Goal: Task Accomplishment & Management: Manage account settings

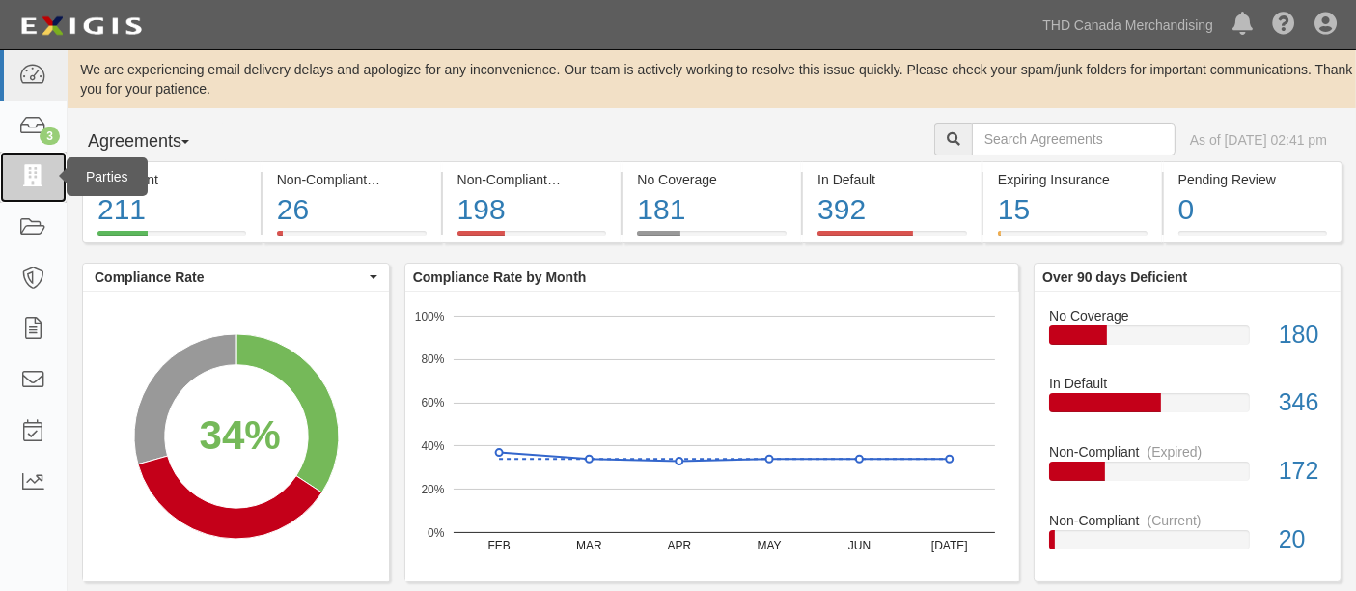
click at [49, 181] on link at bounding box center [33, 177] width 67 height 51
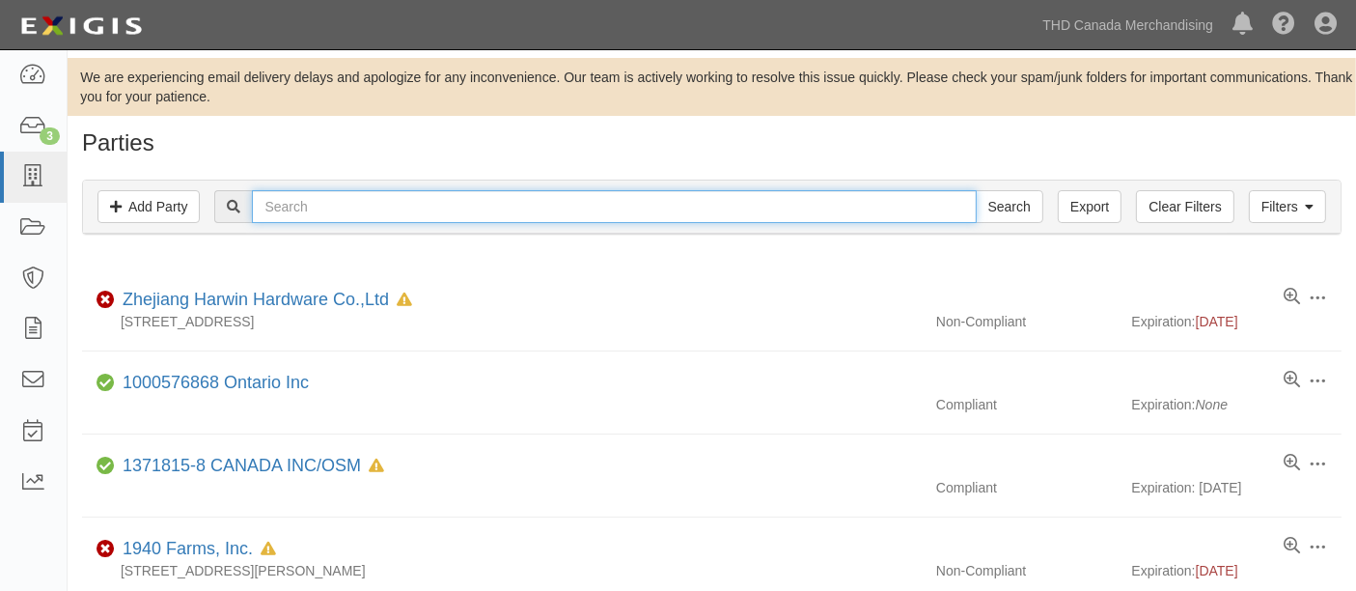
click at [367, 191] on input "text" at bounding box center [614, 206] width 724 height 33
type input "gng"
click at [976, 190] on input "Search" at bounding box center [1010, 206] width 68 height 33
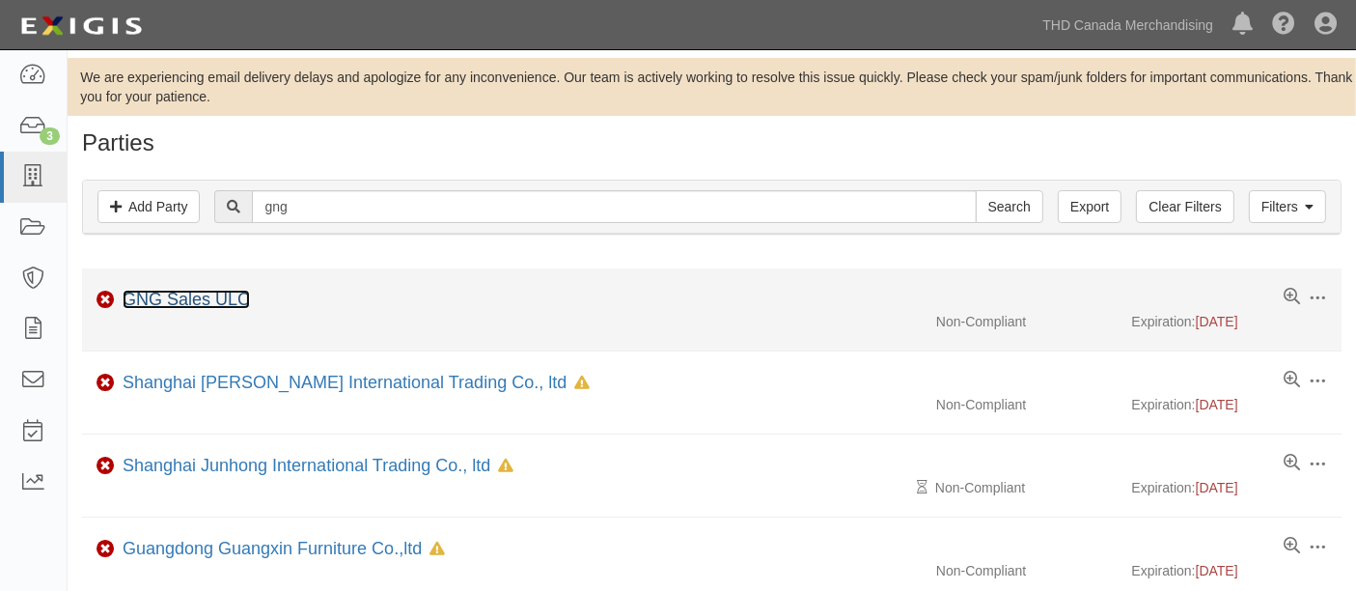
click at [152, 300] on link "GNG Sales ULC" at bounding box center [186, 299] width 127 height 19
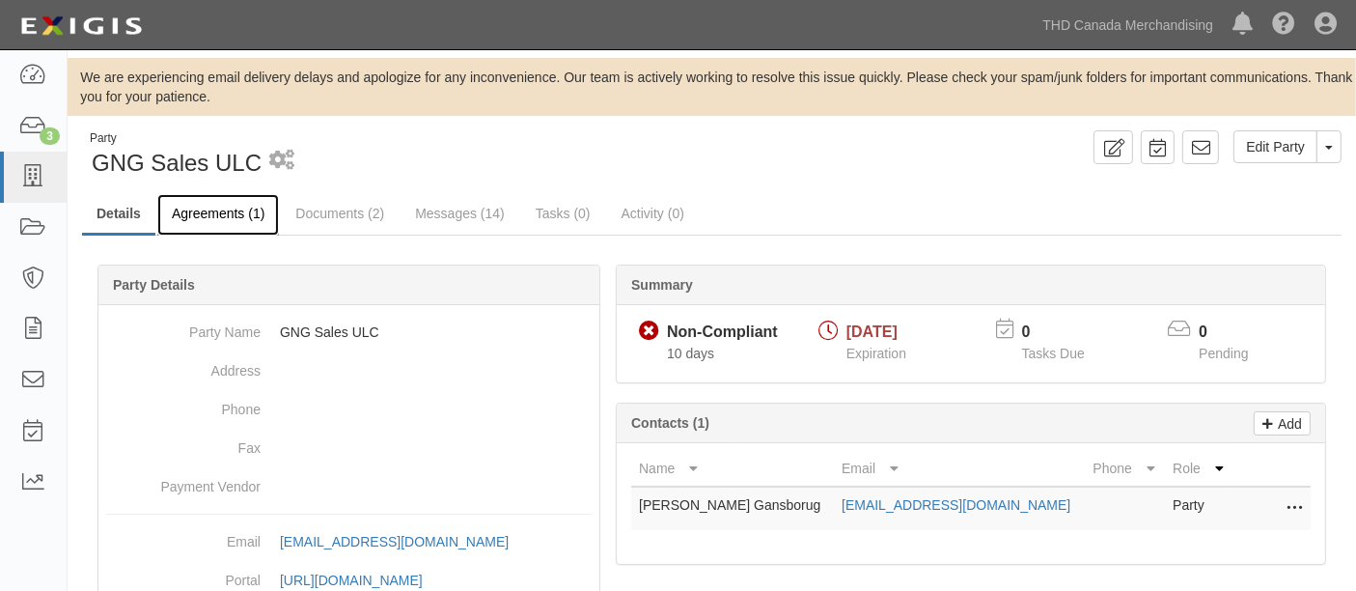
click at [209, 214] on link "Agreements (1)" at bounding box center [218, 215] width 122 height 42
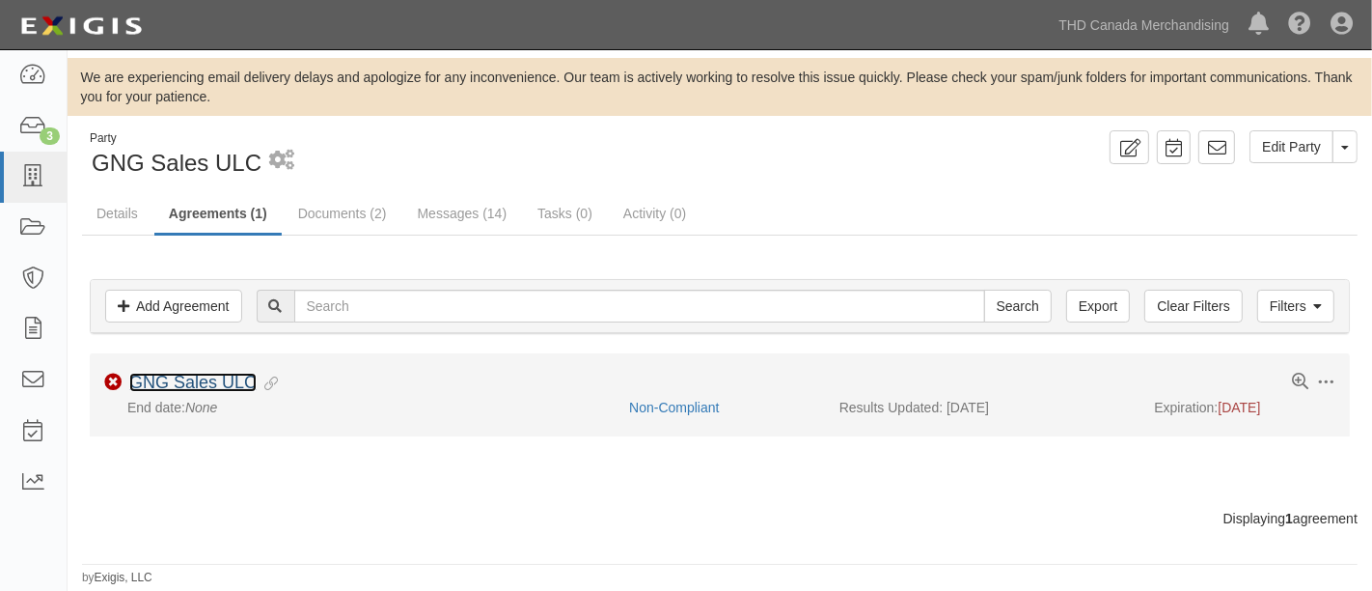
click at [168, 384] on link "GNG Sales ULC" at bounding box center [192, 382] width 127 height 19
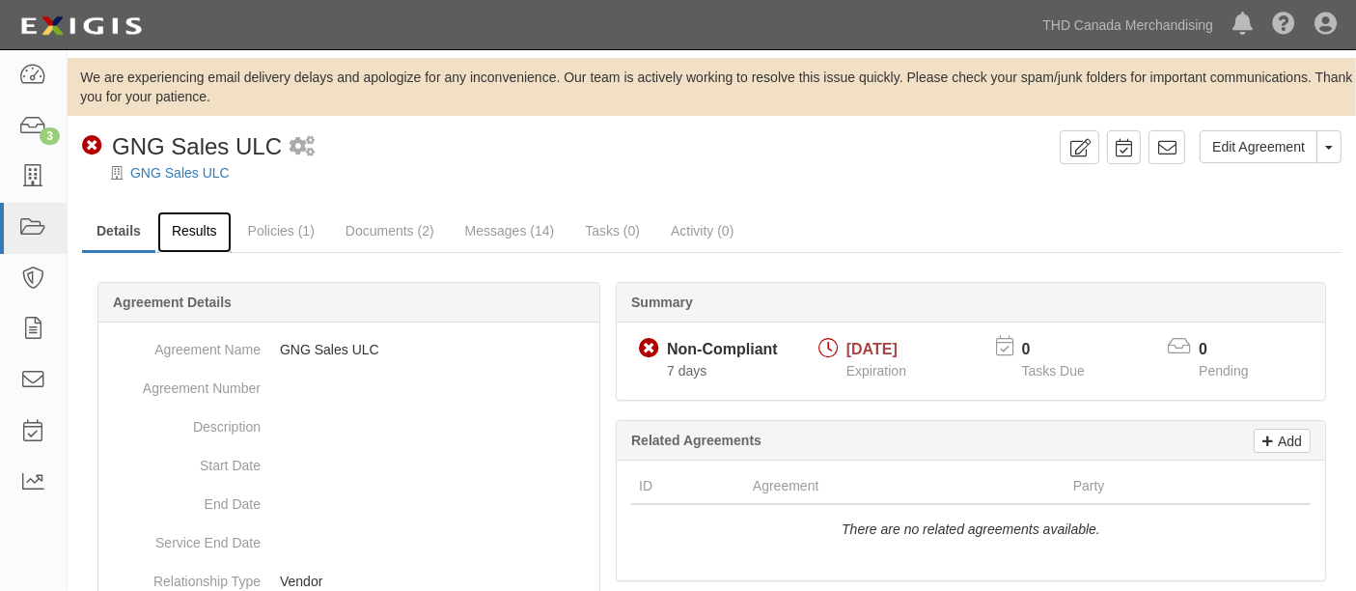
click at [180, 225] on link "Results" at bounding box center [194, 232] width 74 height 42
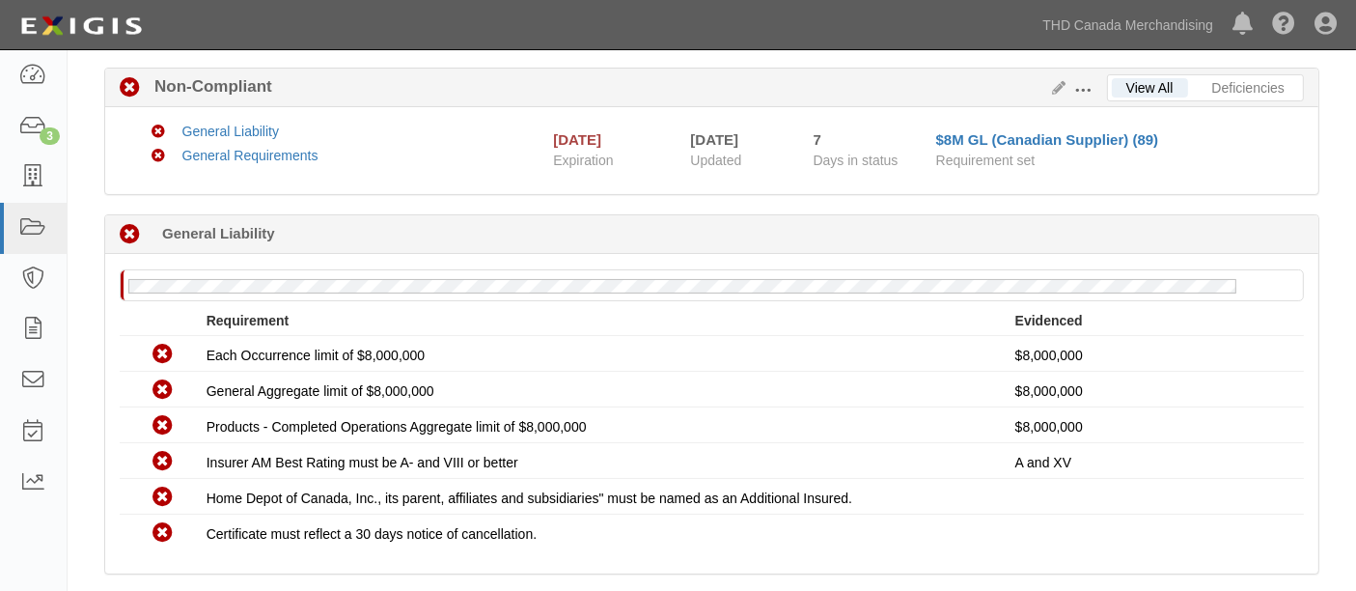
scroll to position [107, 0]
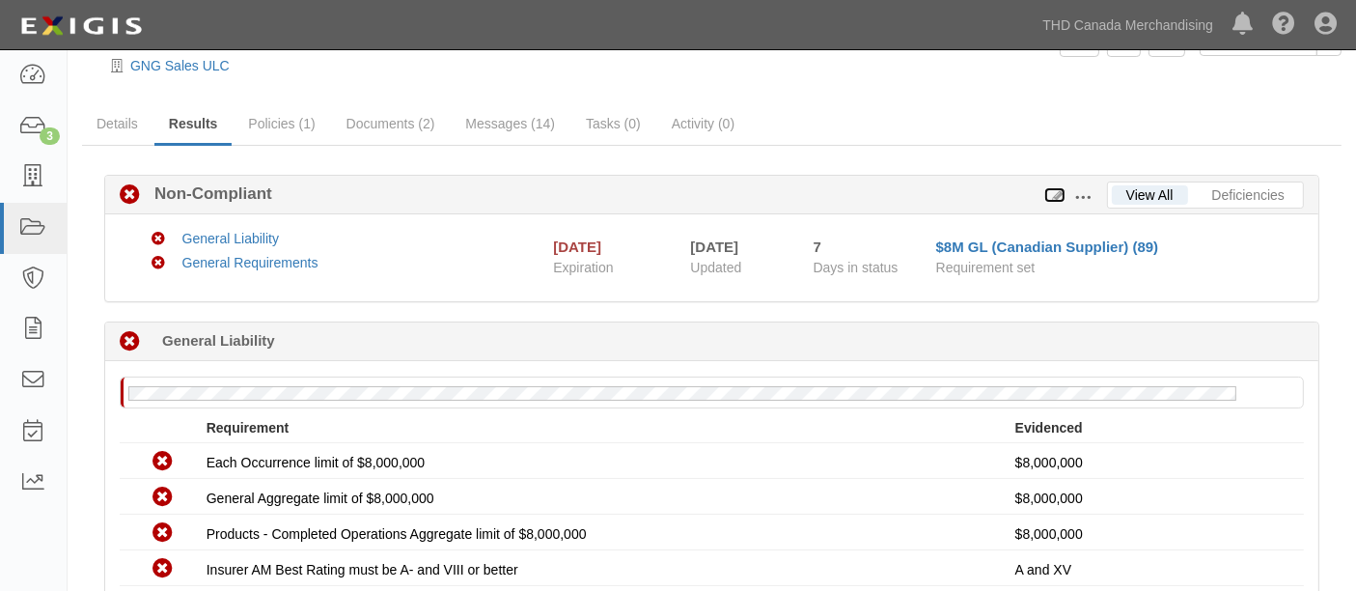
click at [1053, 197] on icon at bounding box center [1054, 196] width 21 height 14
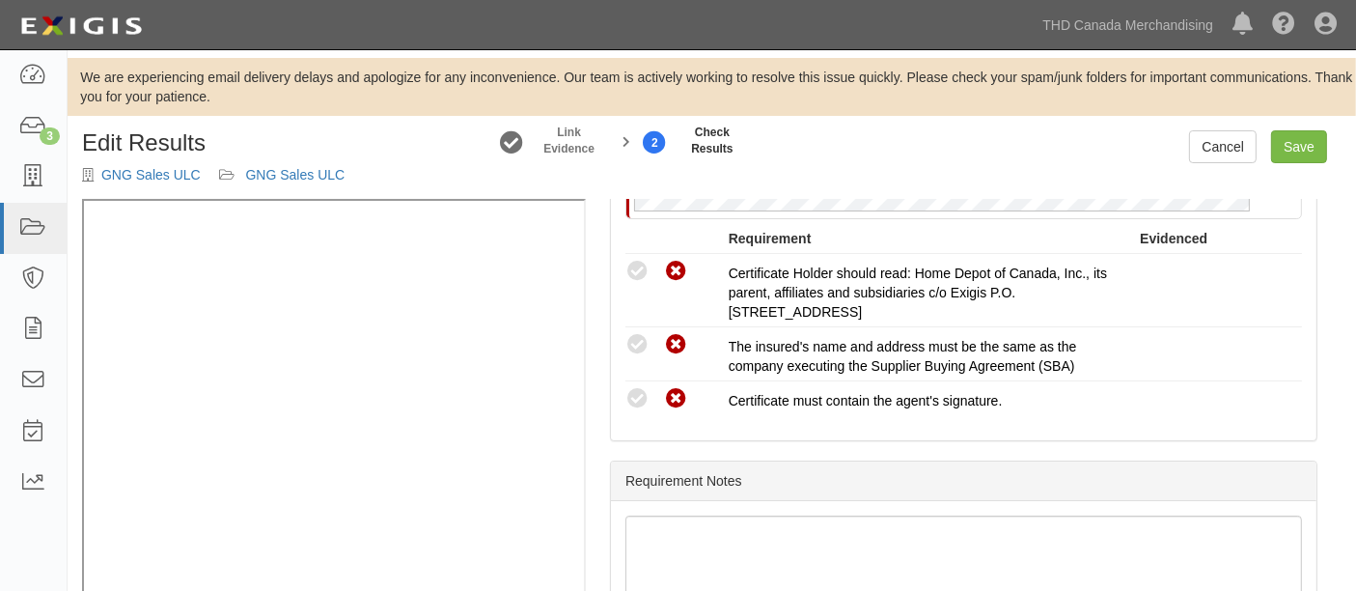
scroll to position [871, 0]
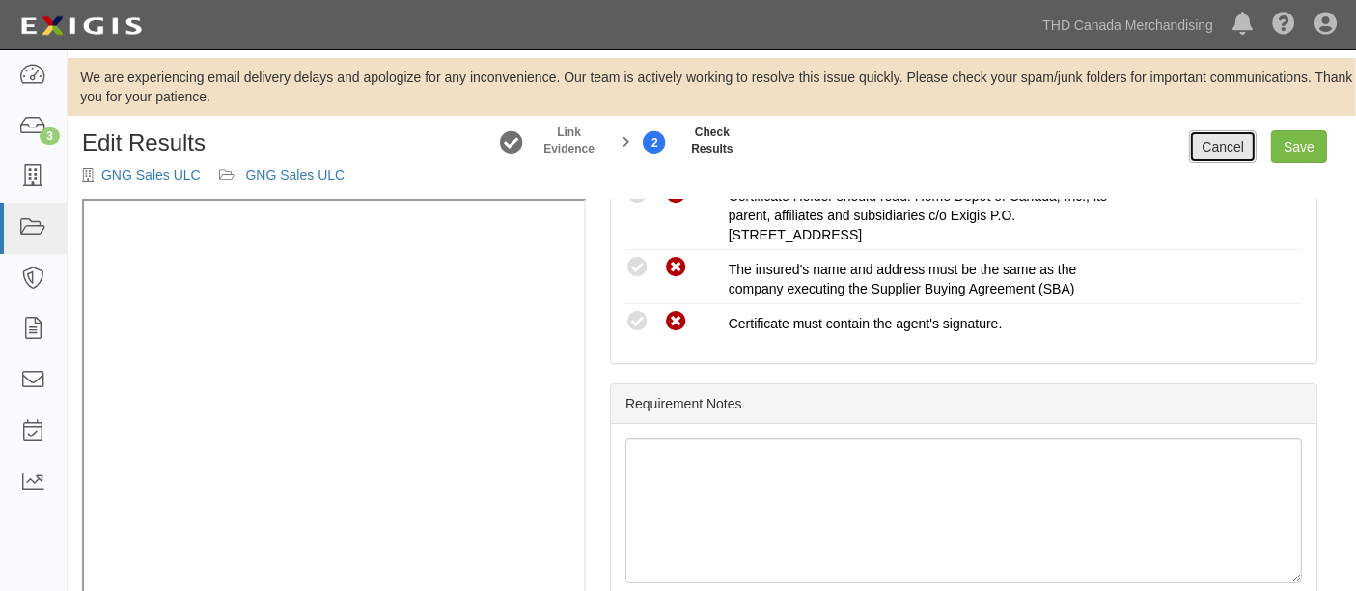
click at [1209, 146] on link "Cancel" at bounding box center [1223, 146] width 68 height 33
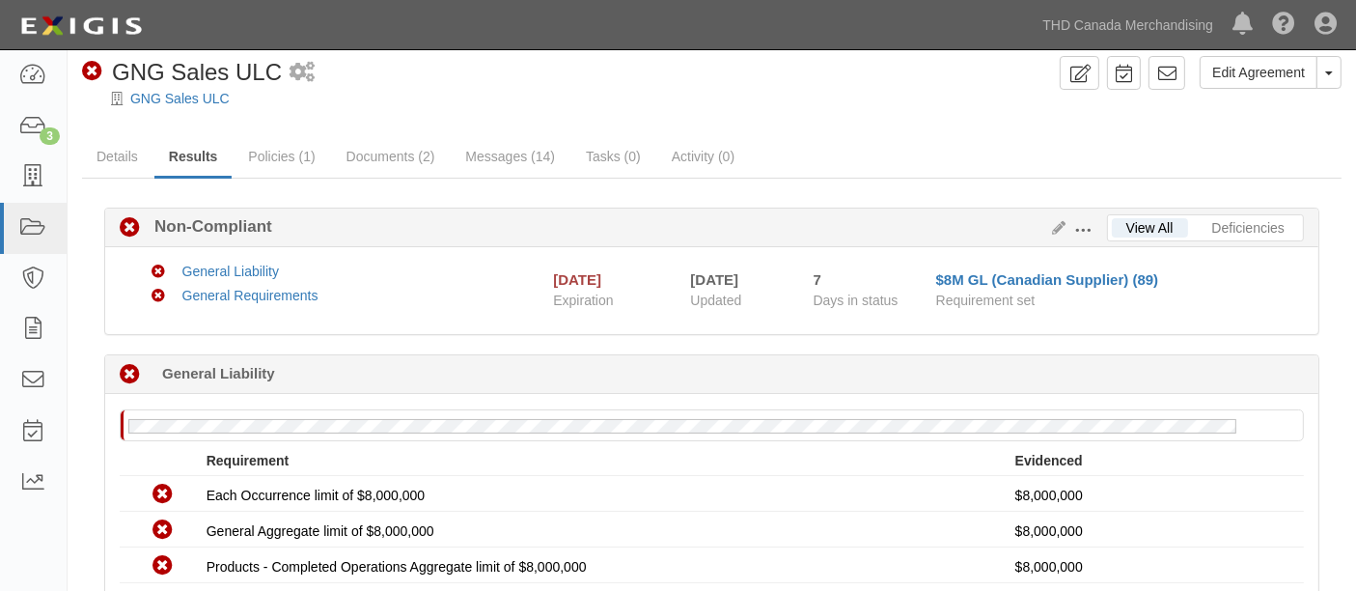
scroll to position [107, 0]
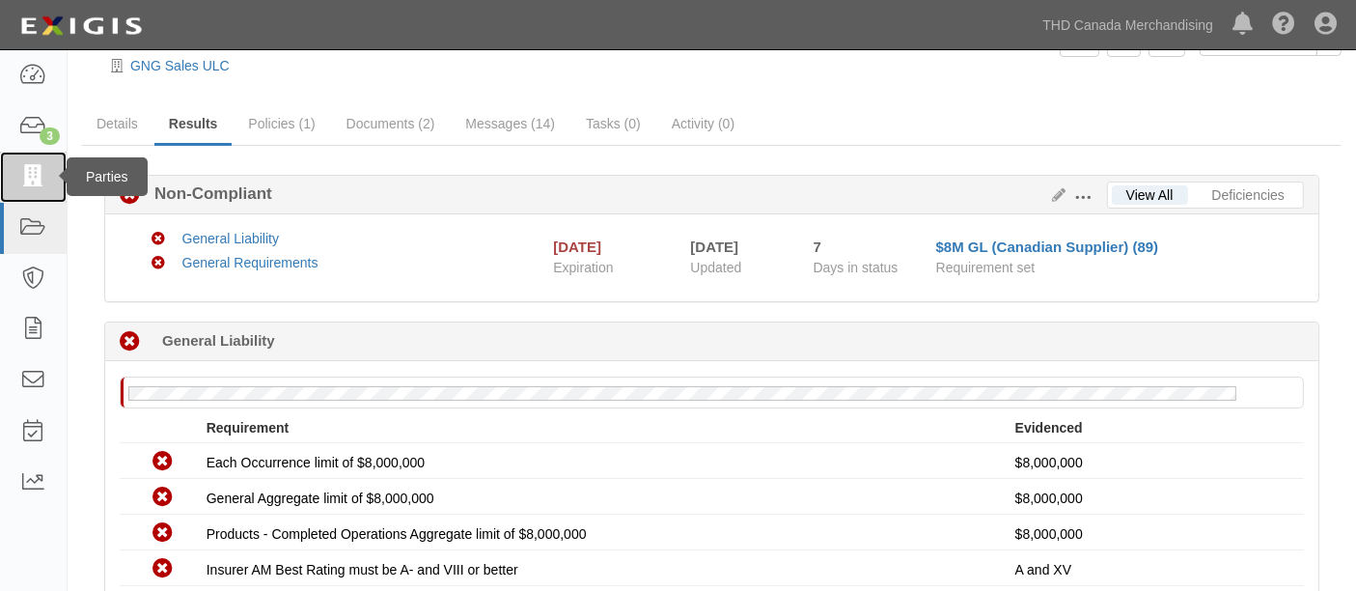
click at [46, 172] on icon at bounding box center [32, 177] width 27 height 22
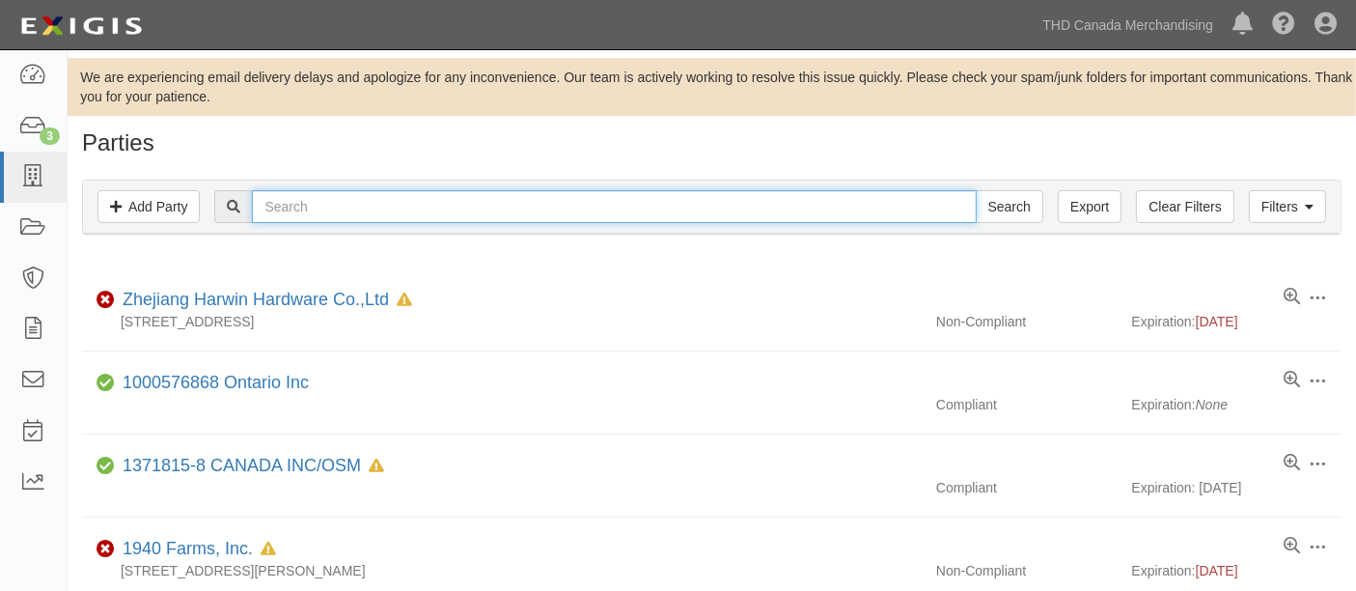
click at [312, 200] on input "text" at bounding box center [614, 206] width 724 height 33
paste input "MORDEN FOR INC"
type input "MORDEN FOR INC"
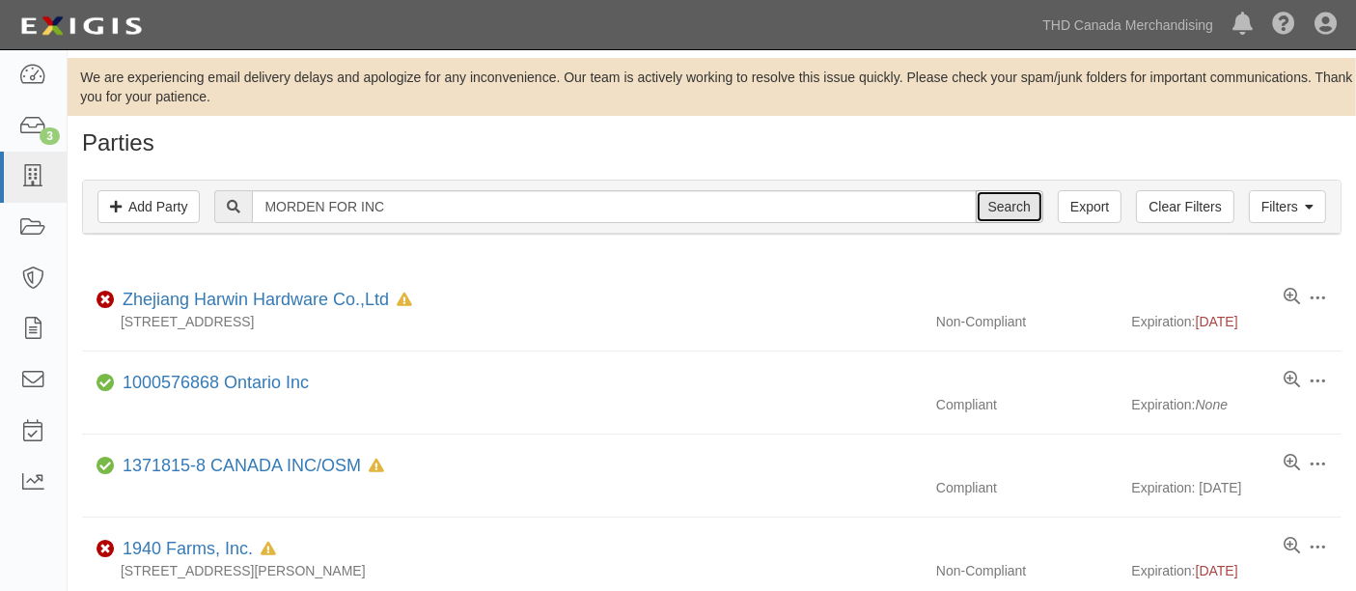
click at [998, 216] on input "Search" at bounding box center [1010, 206] width 68 height 33
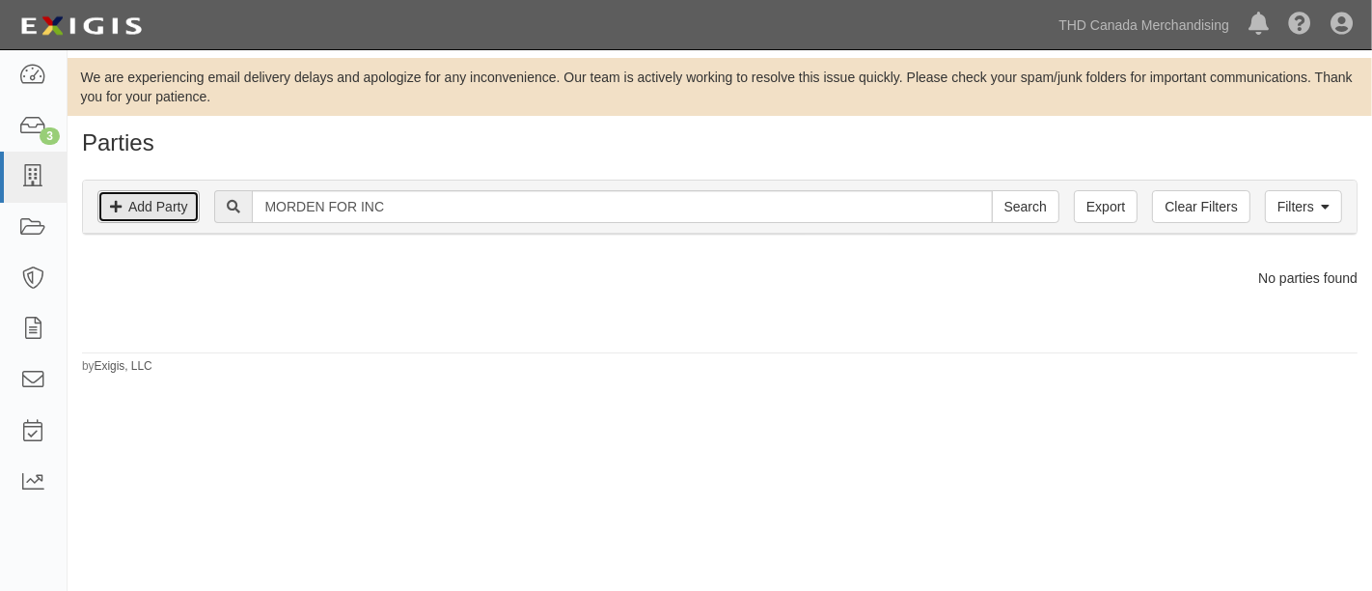
click at [144, 204] on link "Add Party" at bounding box center [148, 206] width 102 height 33
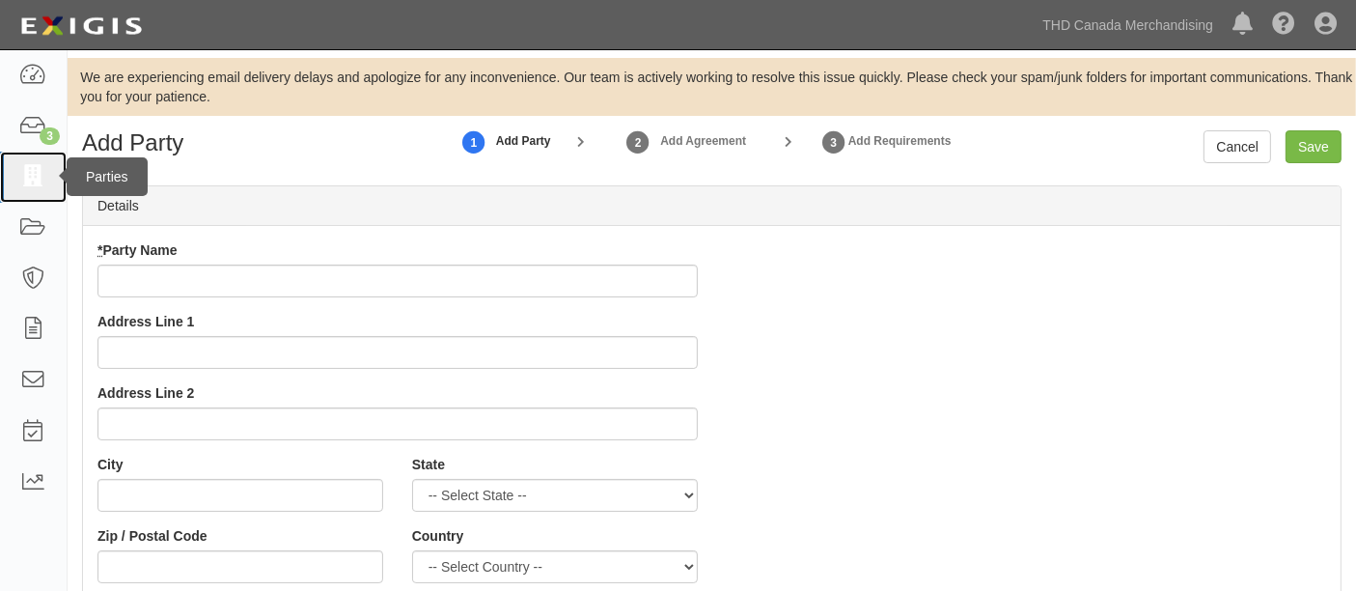
drag, startPoint x: 41, startPoint y: 180, endPoint x: 62, endPoint y: 168, distance: 24.2
click at [41, 180] on icon at bounding box center [32, 177] width 27 height 22
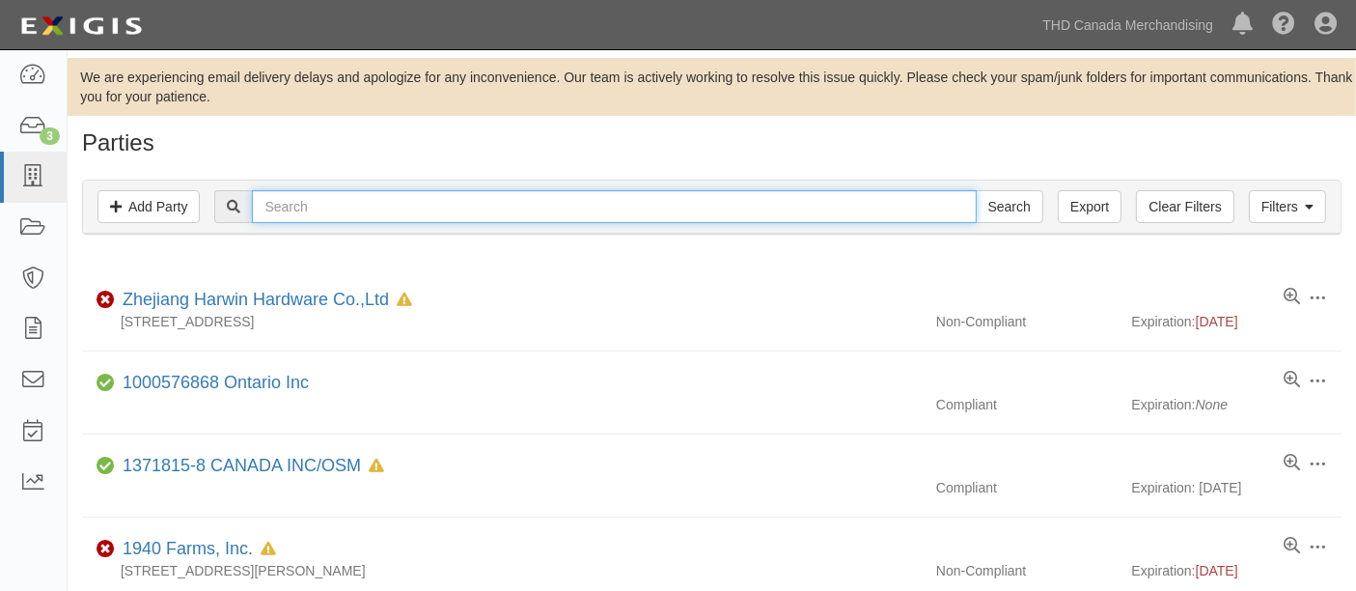
paste input "PTI Home Décor LLC"
type input "PTI Home Décor LLC"
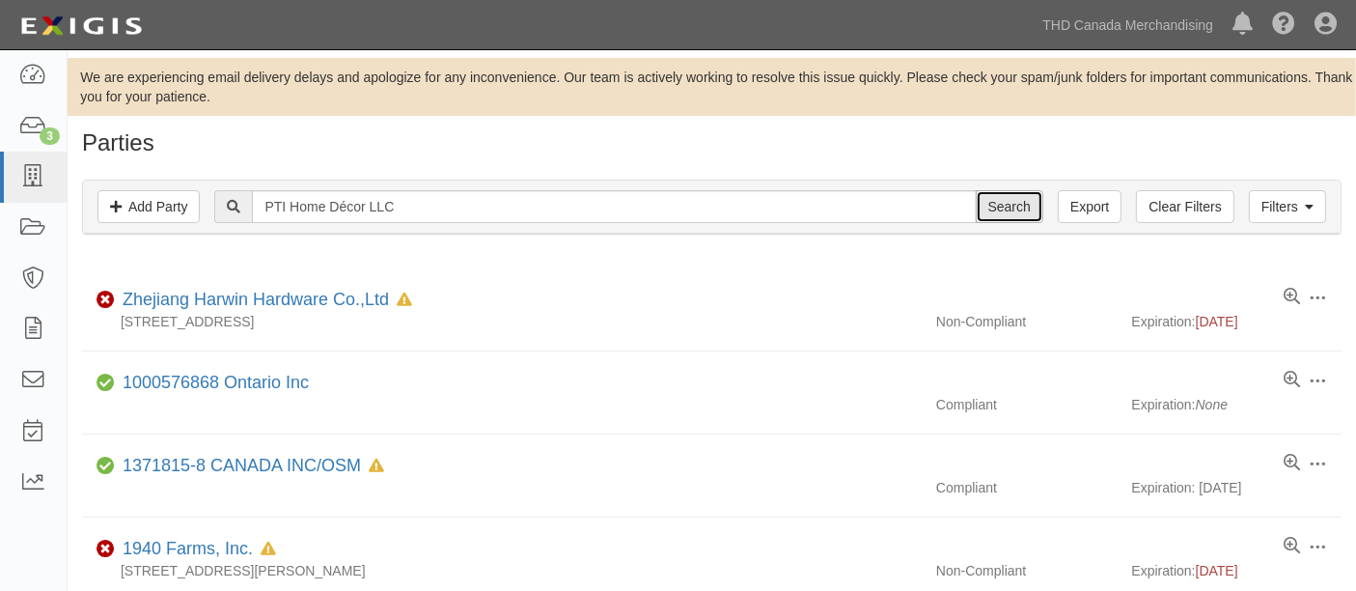
click at [1011, 210] on input "Search" at bounding box center [1010, 206] width 68 height 33
